Goal: Book appointment/travel/reservation

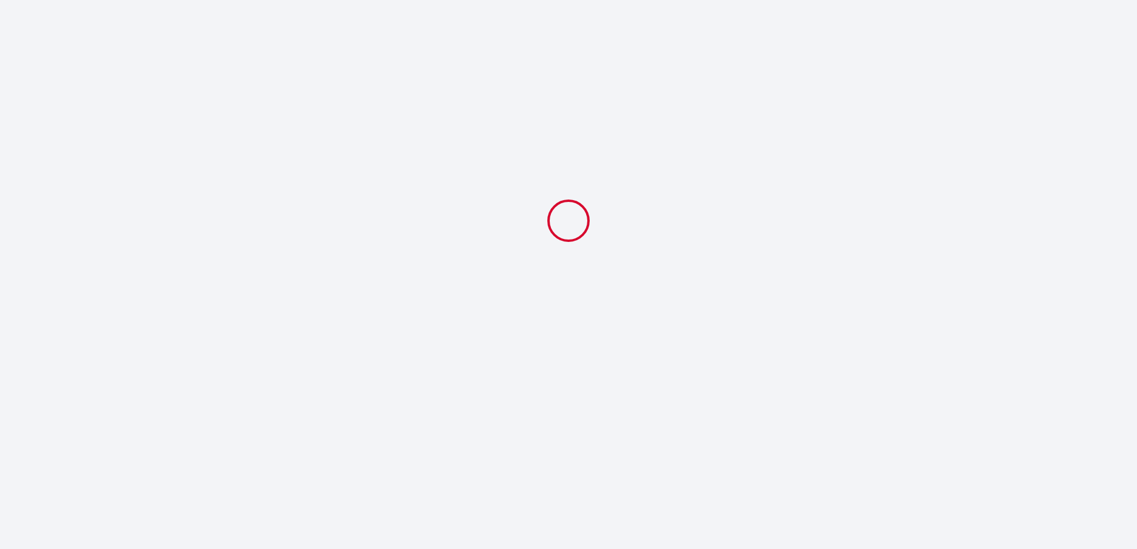
select select
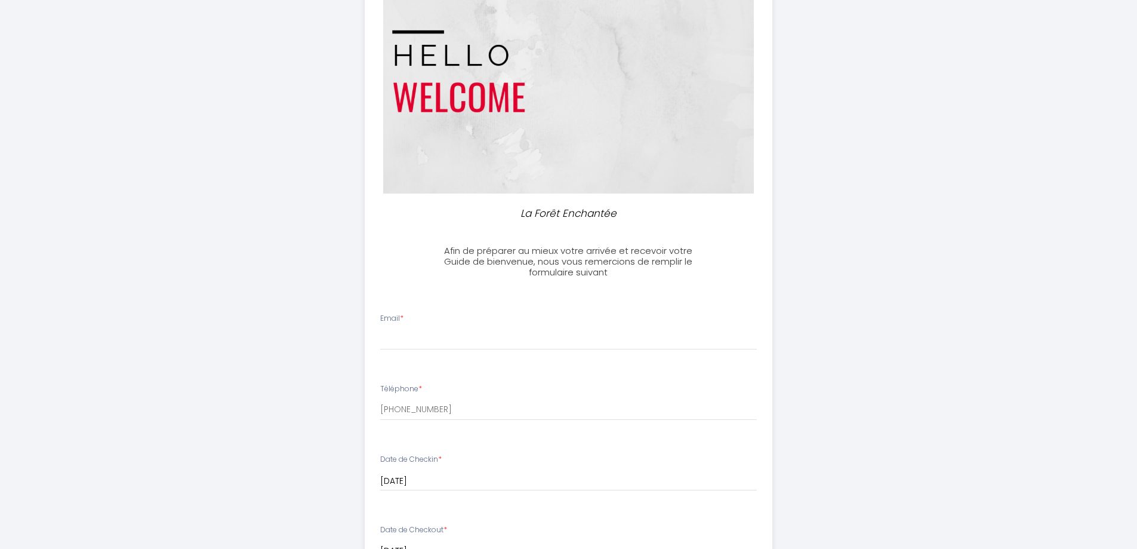
scroll to position [239, 0]
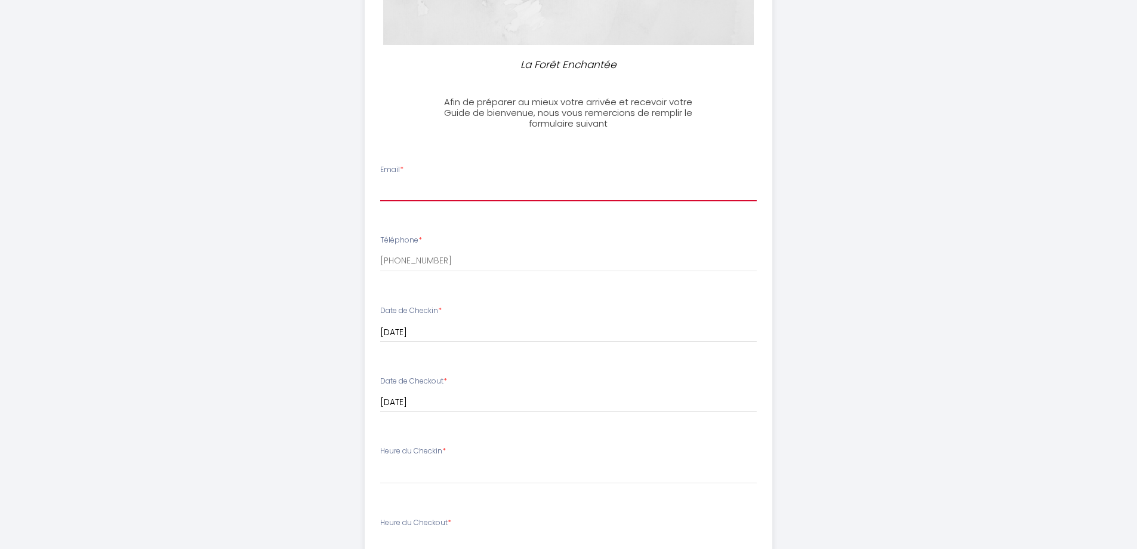
click at [542, 190] on input "Email *" at bounding box center [568, 190] width 377 height 21
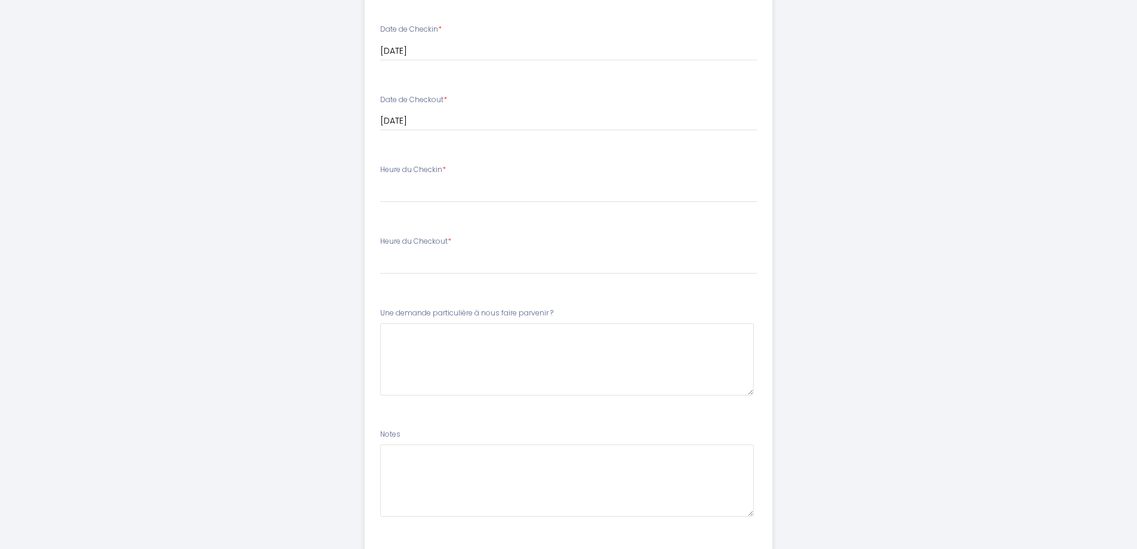
scroll to position [537, 0]
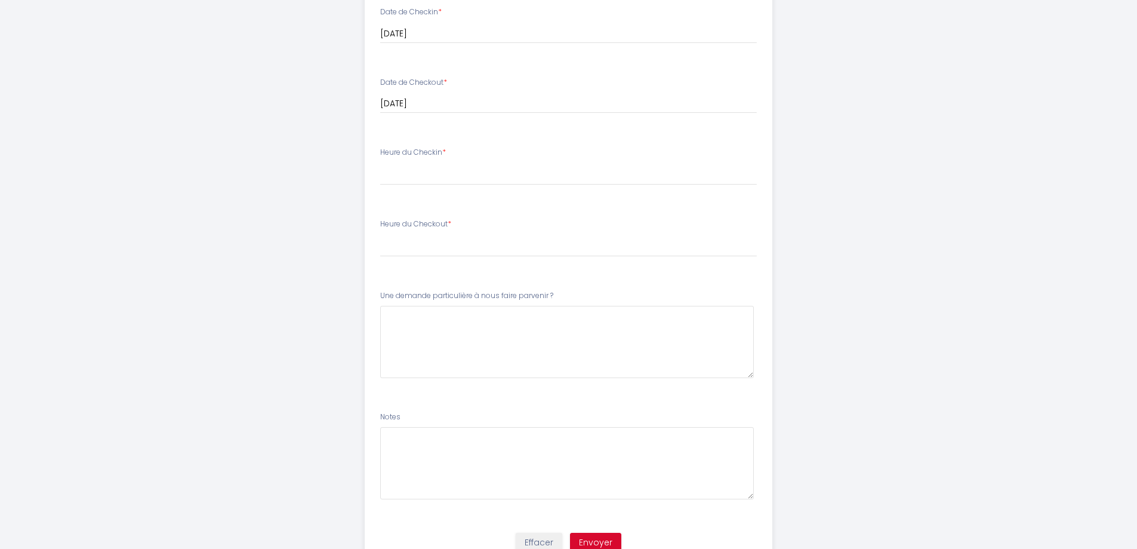
type input "[EMAIL_ADDRESS][DOMAIN_NAME]"
click at [460, 162] on select "16:00 16:30 17:00 17:30 18:00 18:30 19:00 19:30 20:00 20:30 21:00 21:30 22:00 2…" at bounding box center [568, 173] width 377 height 23
select select "16:30"
click at [380, 162] on select "16:00 16:30 17:00 17:30 18:00 18:30 19:00 19:30 20:00 20:30 21:00 21:30 22:00 2…" at bounding box center [568, 173] width 377 height 23
click at [412, 249] on select "00:00 00:30 01:00 01:30 02:00 02:30 03:00 03:30 04:00 04:30 05:00 05:30 06:00 0…" at bounding box center [568, 245] width 377 height 23
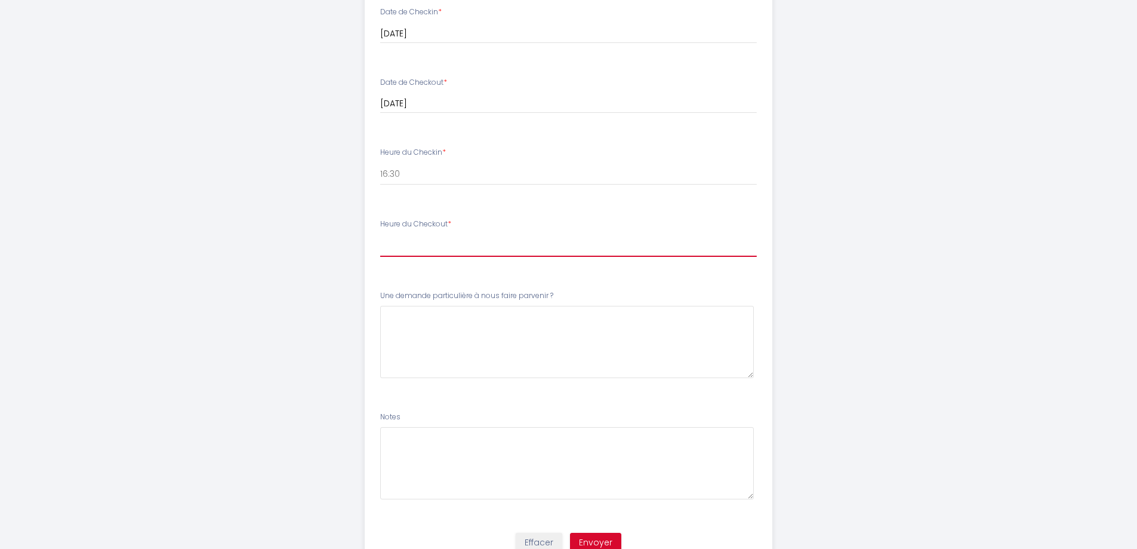
select select "08:00"
click at [380, 234] on select "00:00 00:30 01:00 01:30 02:00 02:30 03:00 03:30 04:00 04:30 05:00 05:30 06:00 0…" at bounding box center [568, 245] width 377 height 23
click at [853, 273] on div "La Forêt Enchantée Afin de préparer au mieux votre arrivée et recevoir votre Gu…" at bounding box center [568, 32] width 611 height 1138
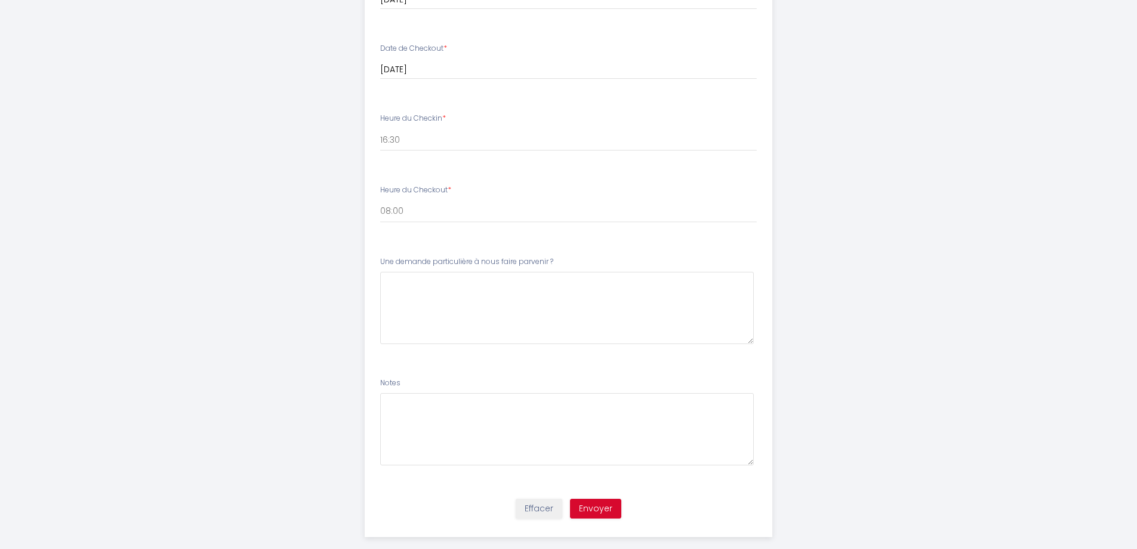
scroll to position [589, 0]
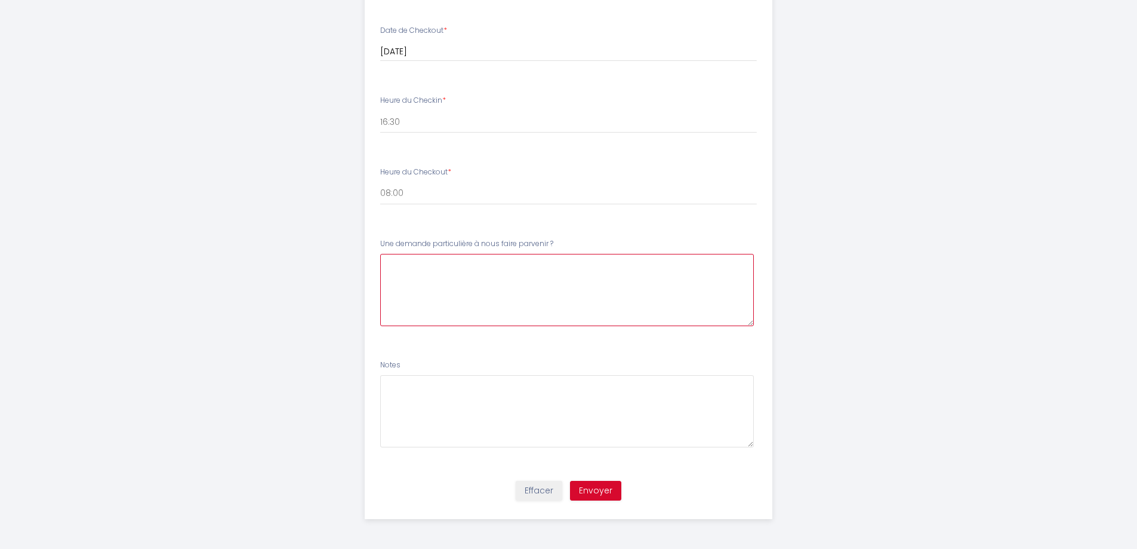
click at [400, 272] on \?6 at bounding box center [567, 290] width 374 height 72
click at [605, 489] on button "Envoyer" at bounding box center [595, 490] width 51 height 20
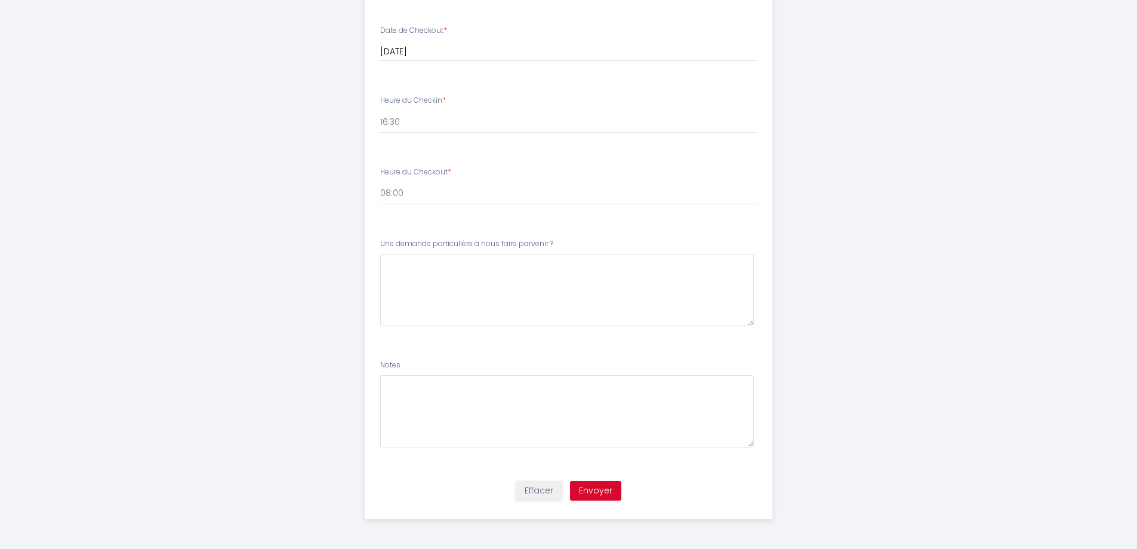
scroll to position [0, 0]
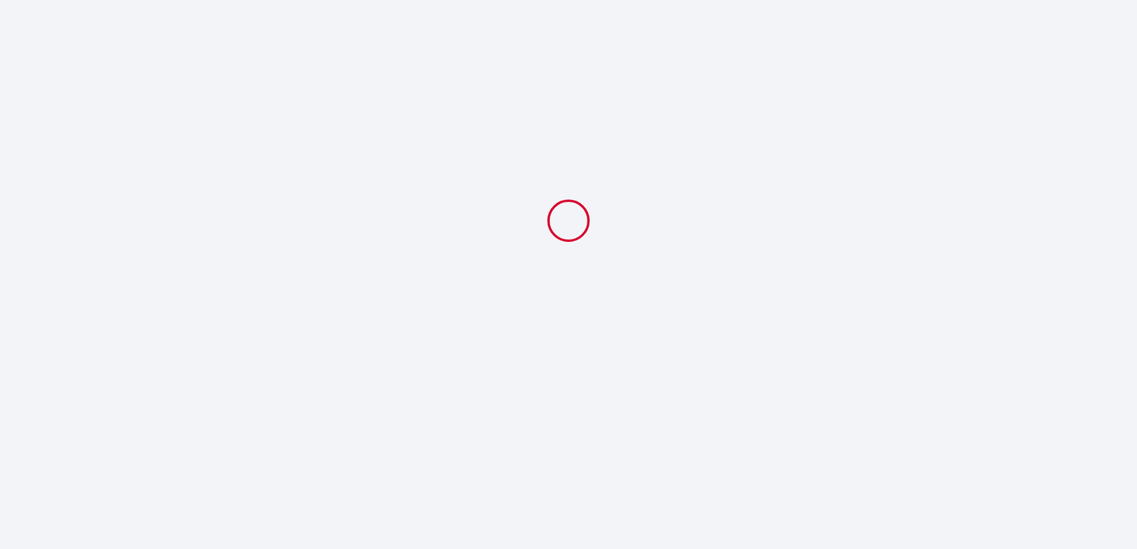
select select "16:30"
select select "08:00"
